Goal: Find specific page/section: Find specific page/section

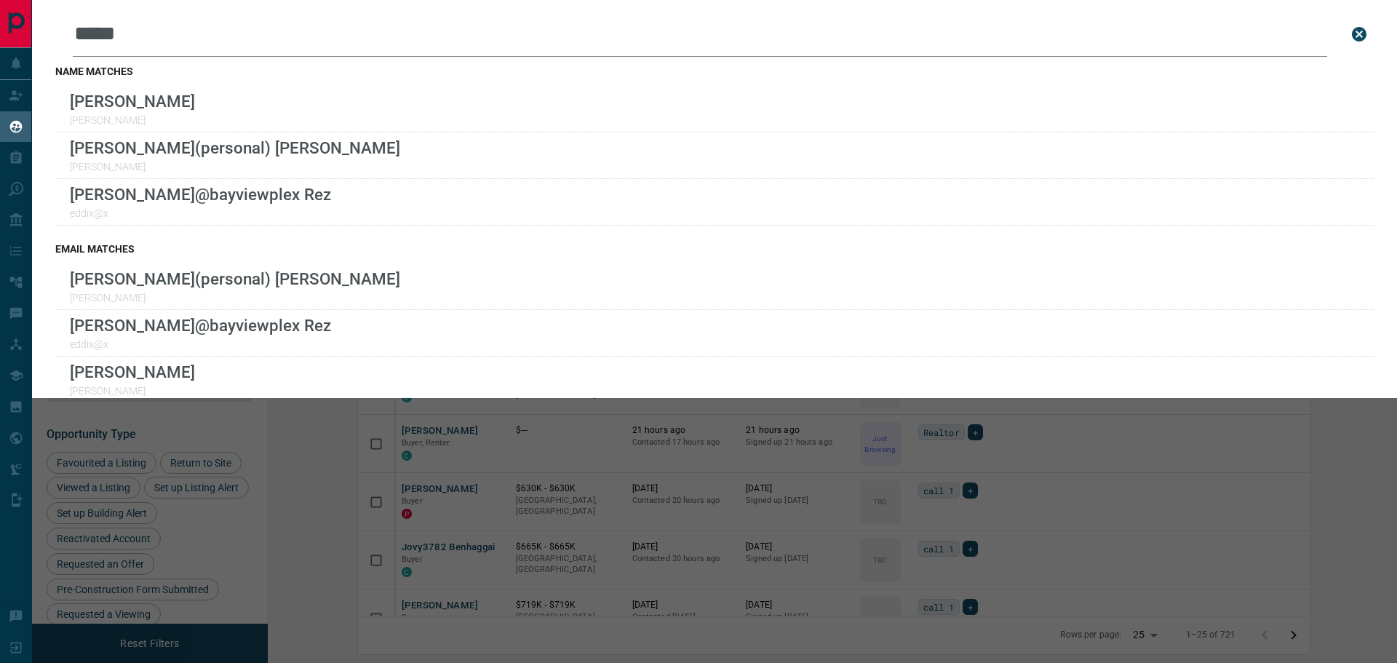
scroll to position [522, 1111]
click at [1350, 31] on icon "close search bar" at bounding box center [1358, 33] width 17 height 17
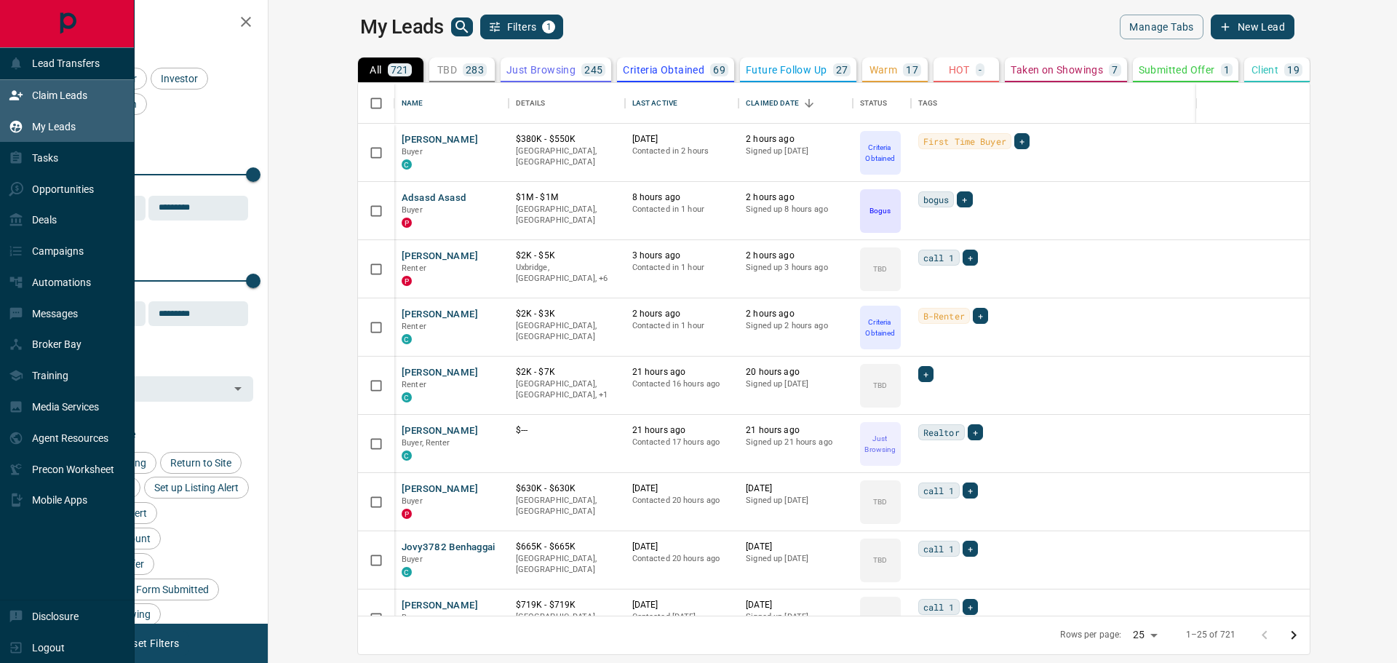
click at [72, 94] on p "Claim Leads" at bounding box center [59, 95] width 55 height 12
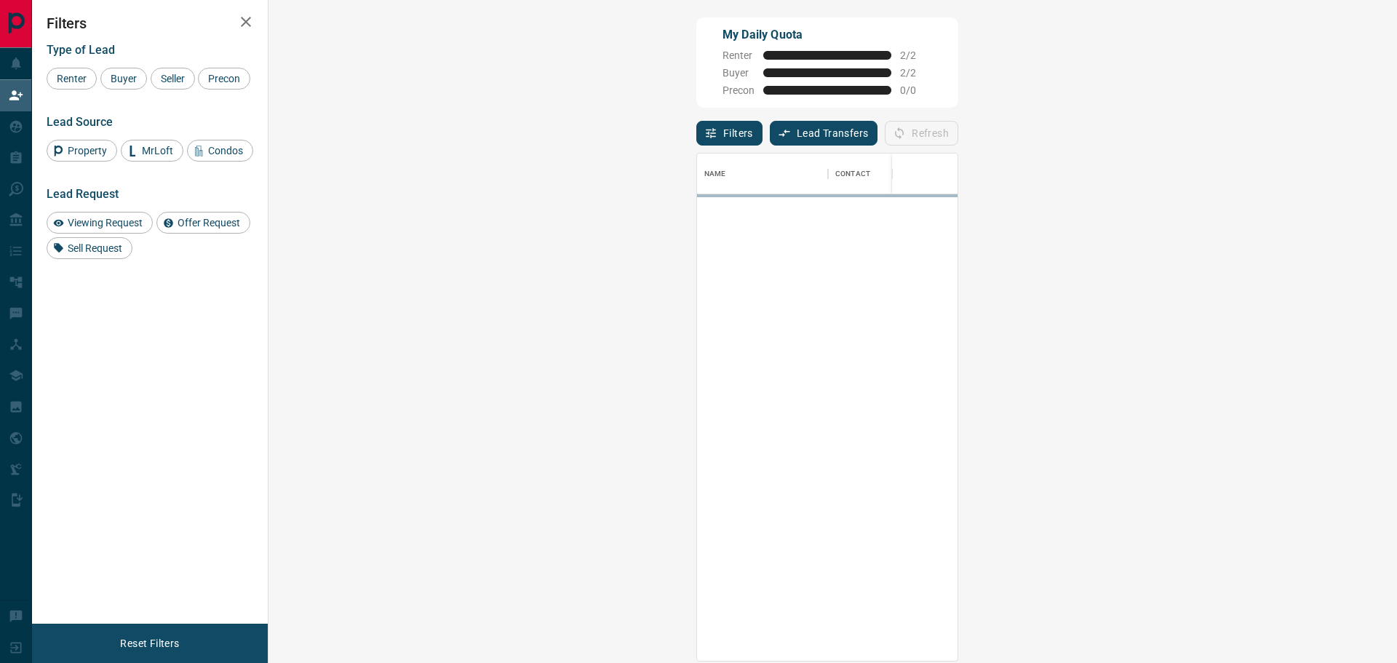
scroll to position [496, 1086]
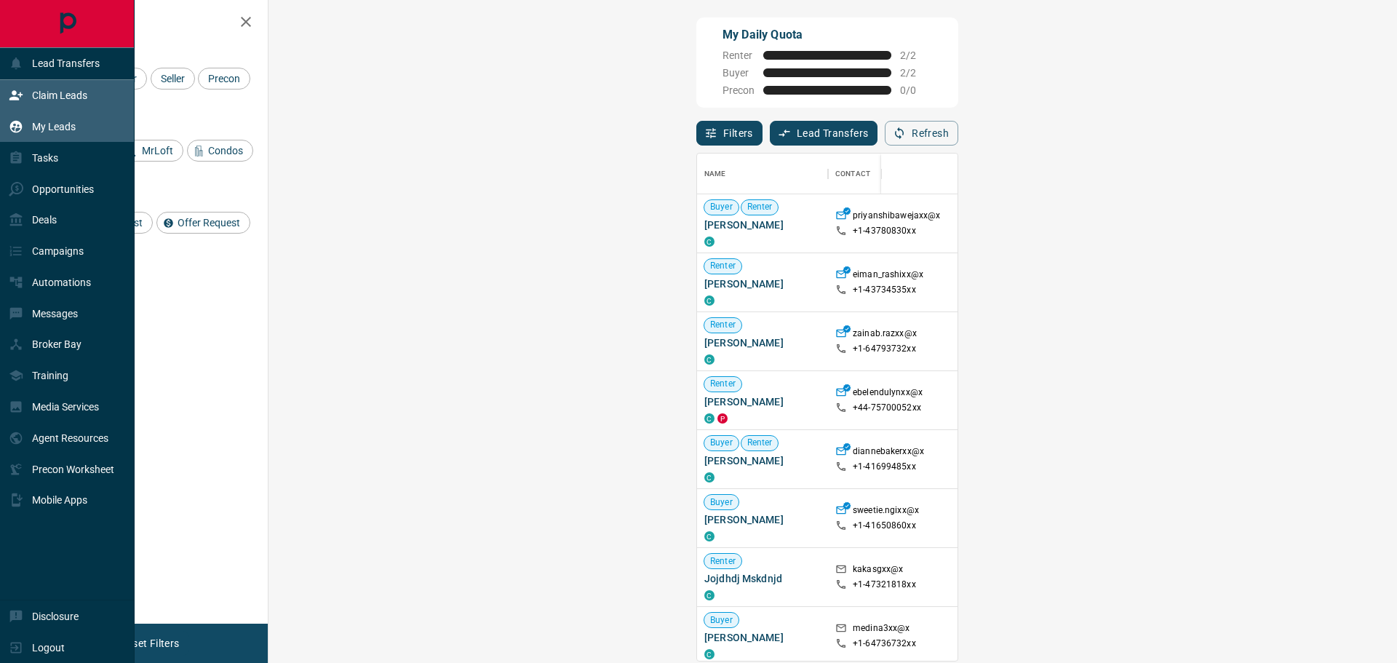
click at [45, 133] on div "My Leads" at bounding box center [42, 127] width 67 height 24
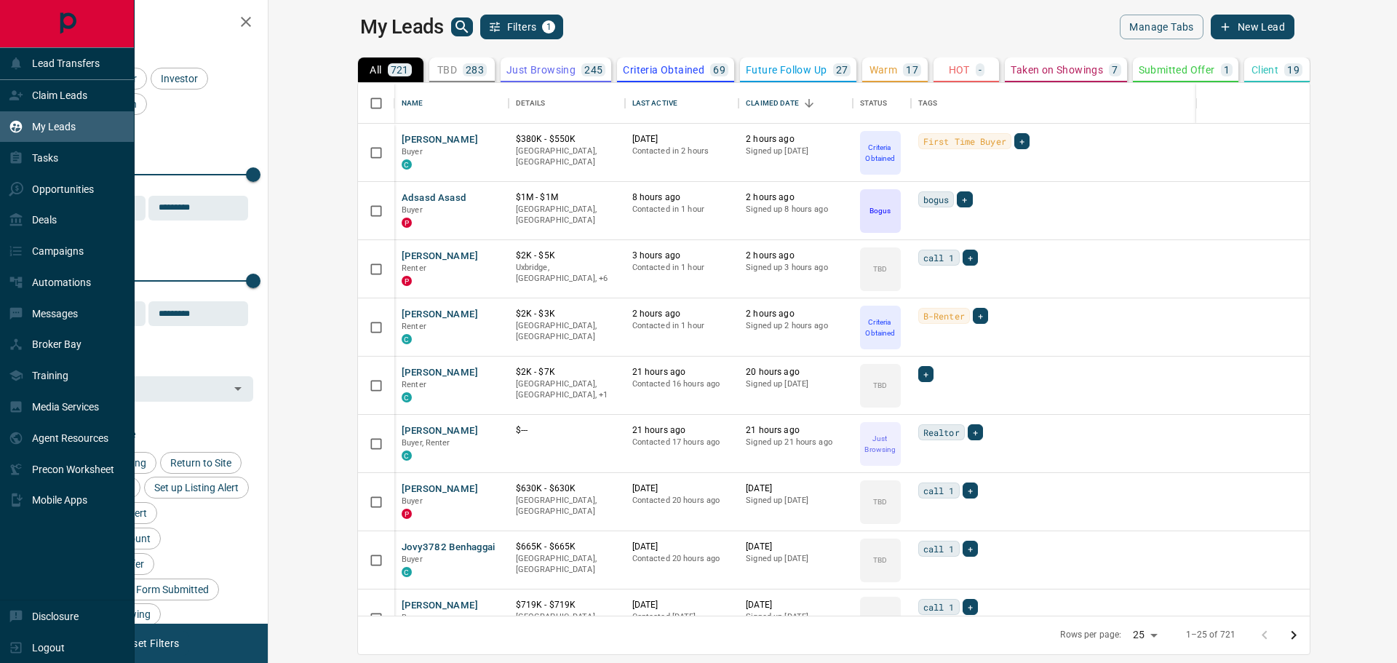
scroll to position [522, 1111]
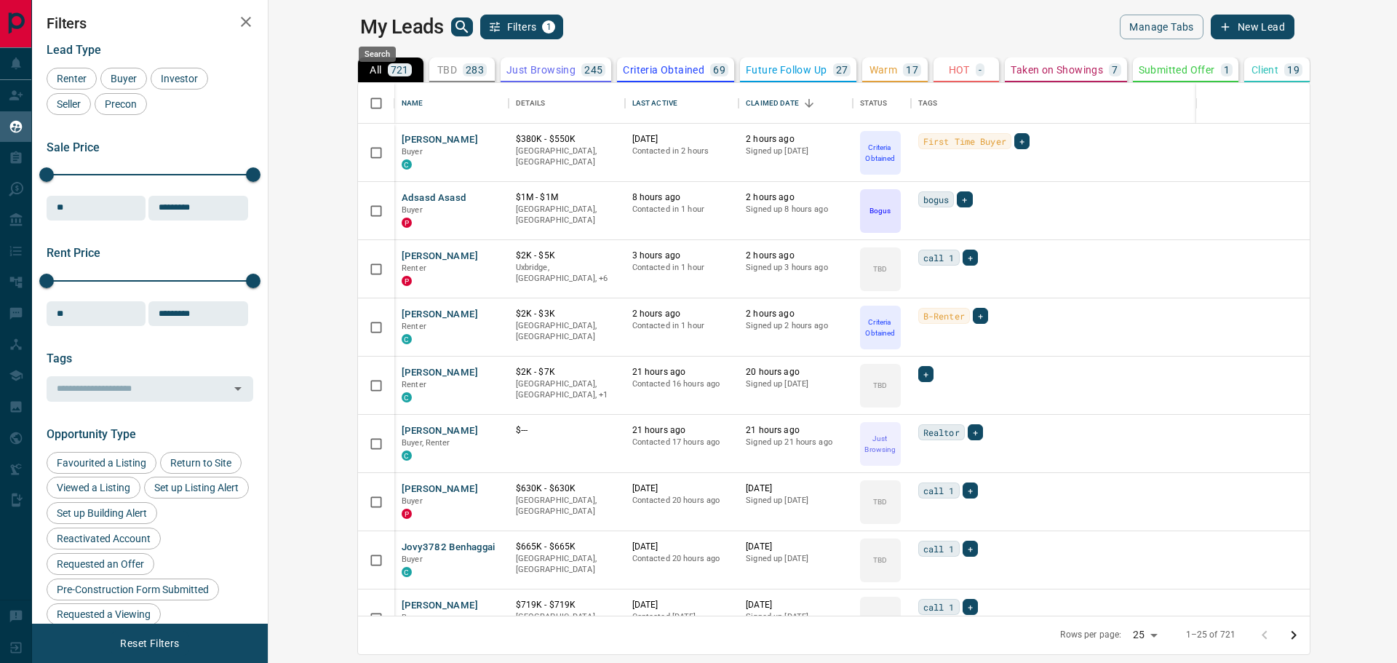
click at [453, 21] on icon "search button" at bounding box center [461, 26] width 17 height 17
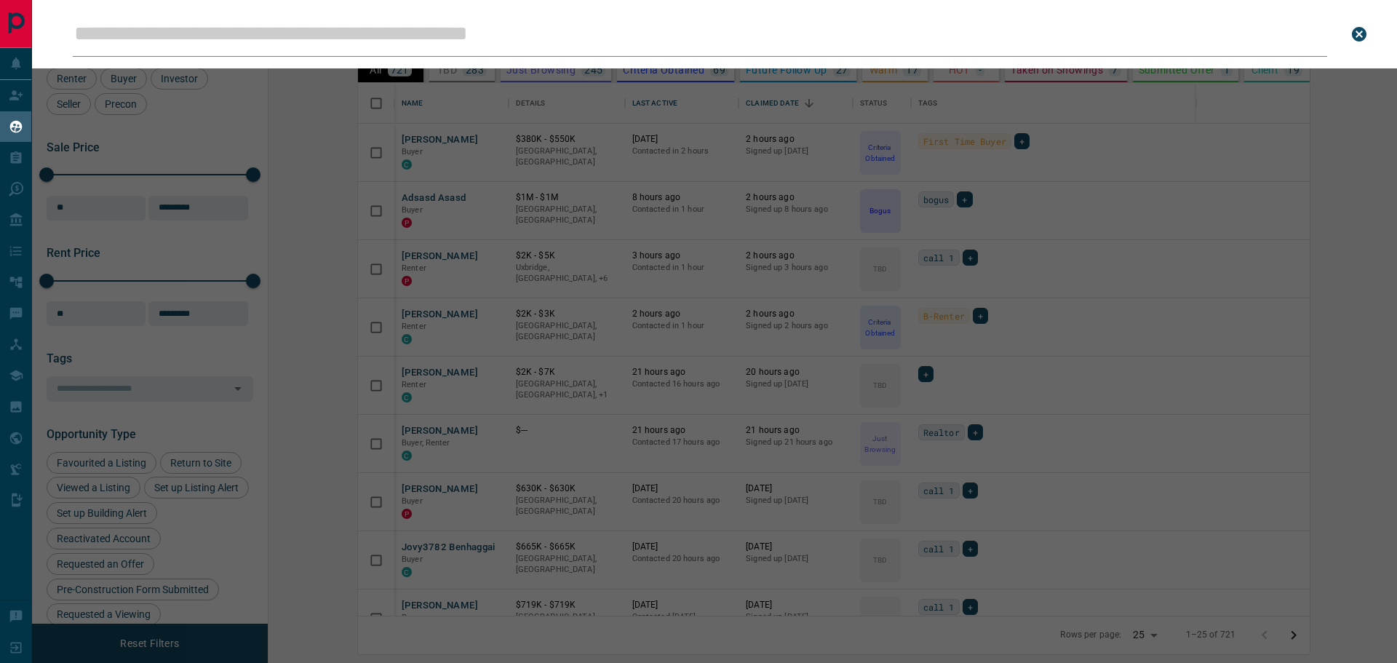
click at [364, 25] on input "Leads Search Bar" at bounding box center [700, 34] width 1254 height 45
click at [1085, 124] on div "Leads Search Bar Search for a lead by name, email, phone, or id" at bounding box center [730, 331] width 1397 height 663
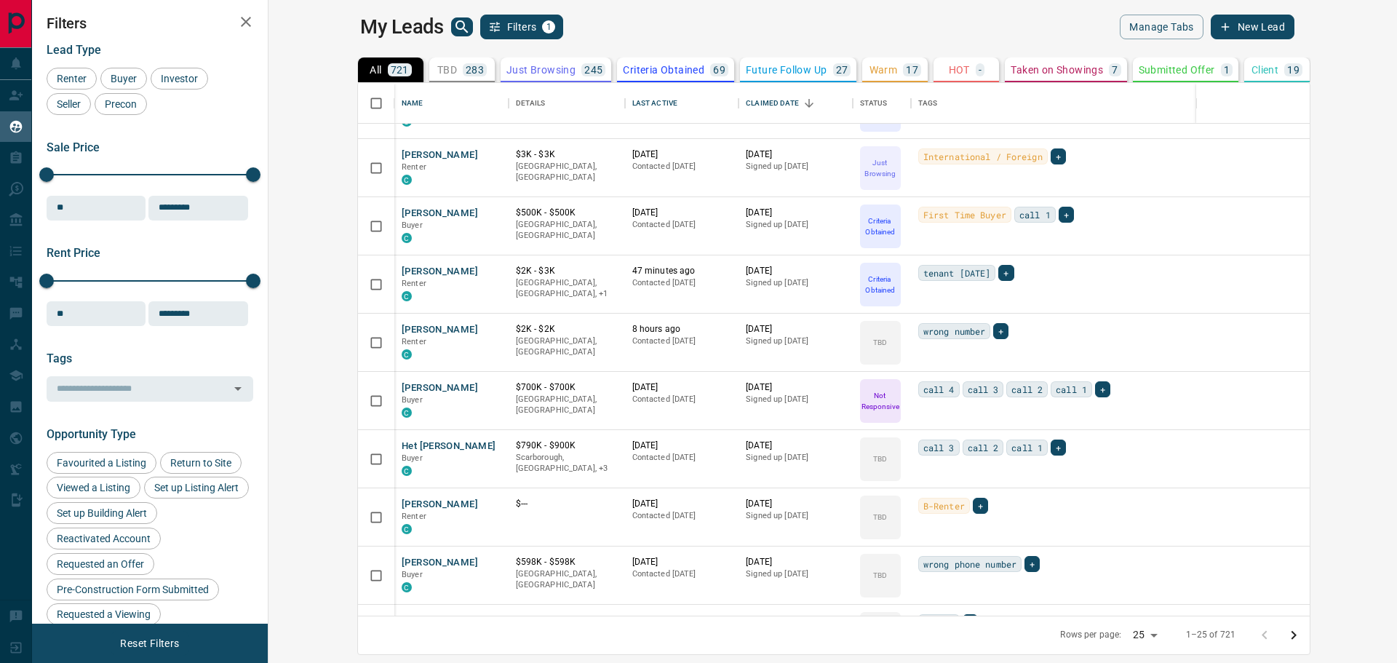
scroll to position [873, 0]
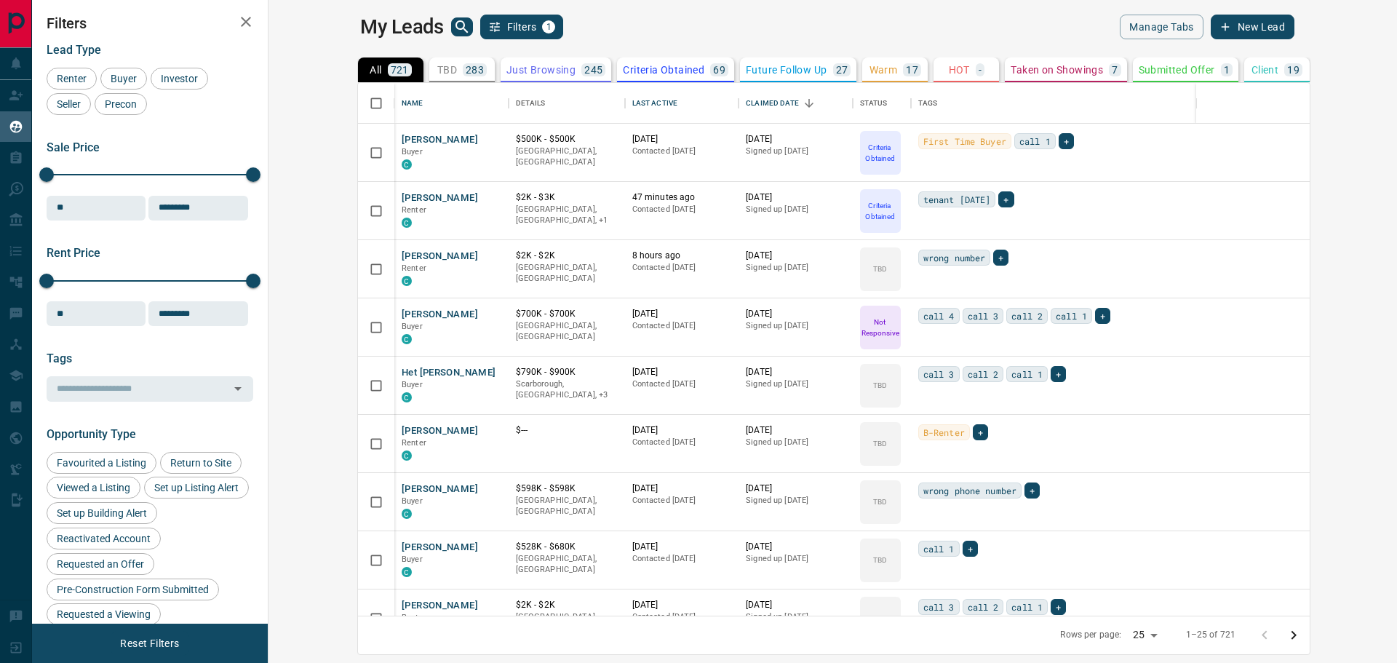
click at [453, 30] on icon "search button" at bounding box center [461, 26] width 17 height 17
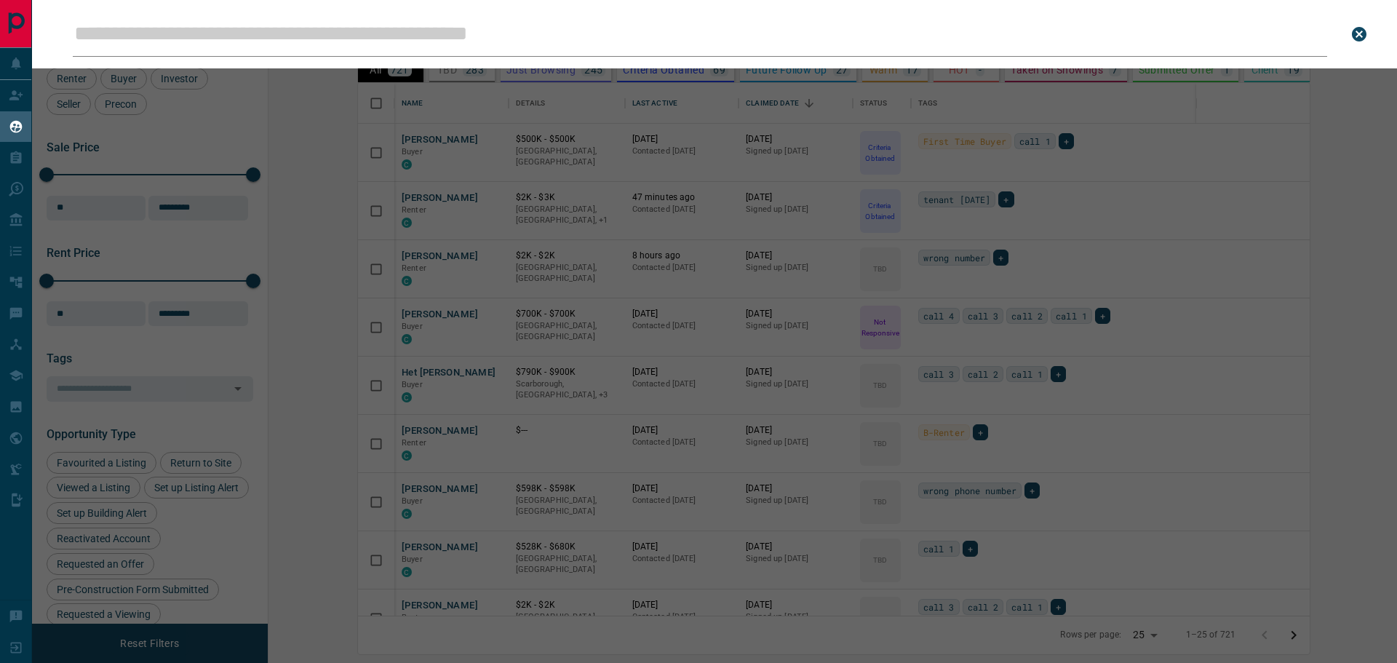
click at [380, 39] on input "Leads Search Bar" at bounding box center [700, 34] width 1254 height 45
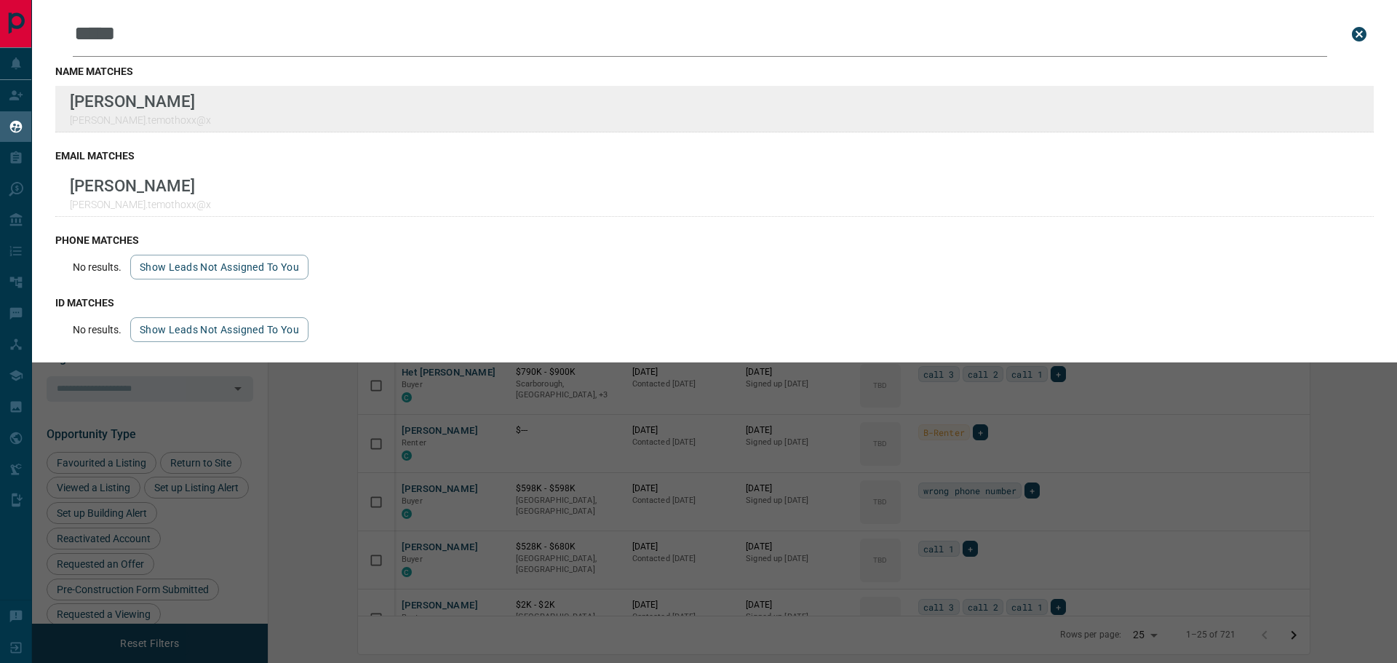
type input "*****"
